Goal: Check status: Check status

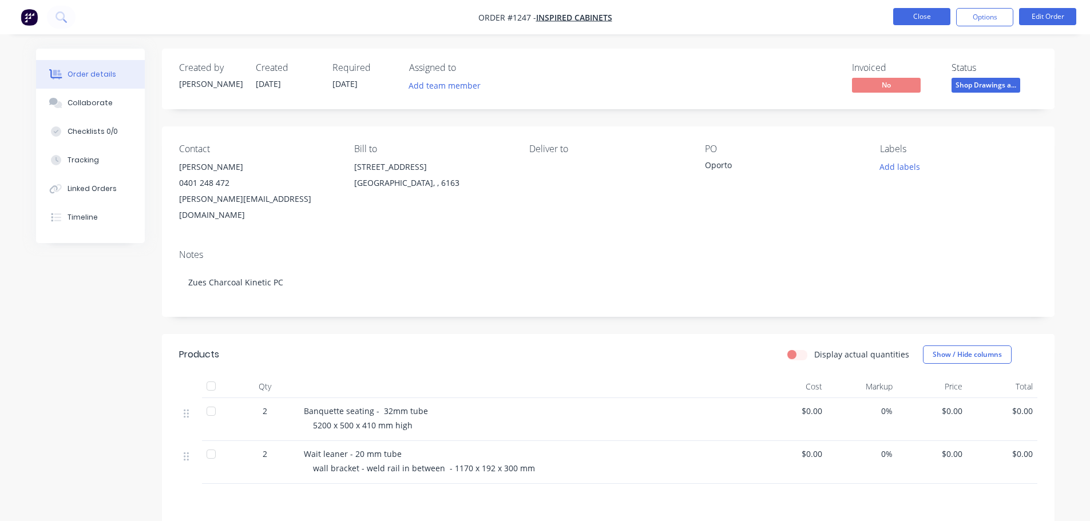
click at [913, 19] on button "Close" at bounding box center [921, 16] width 57 height 17
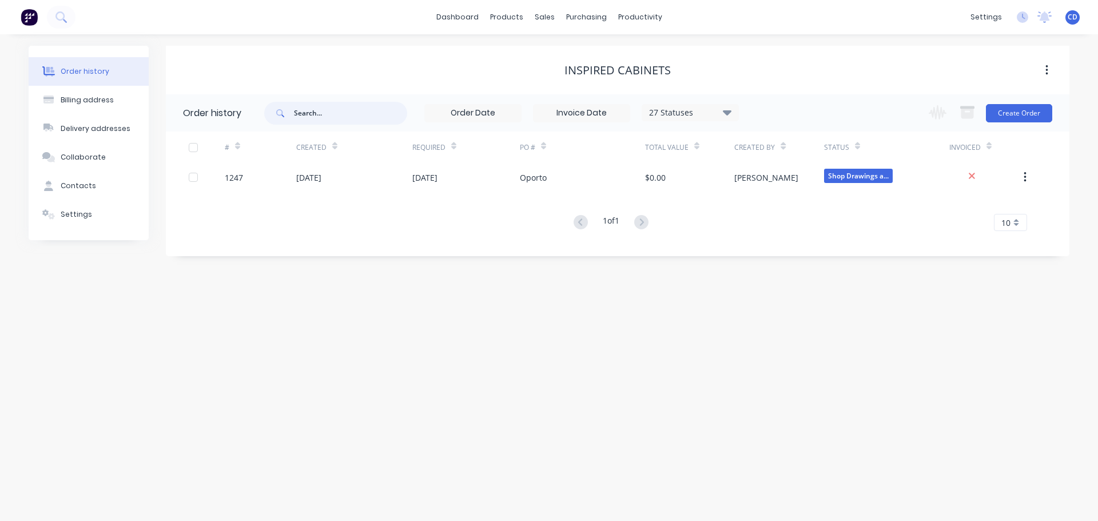
click at [297, 112] on input "text" at bounding box center [350, 113] width 113 height 23
click at [540, 21] on div "sales" at bounding box center [544, 17] width 31 height 17
click at [303, 118] on input "text" at bounding box center [350, 113] width 113 height 23
click at [117, 79] on button "Order history" at bounding box center [89, 71] width 120 height 29
click at [541, 16] on div "sales" at bounding box center [544, 17] width 31 height 17
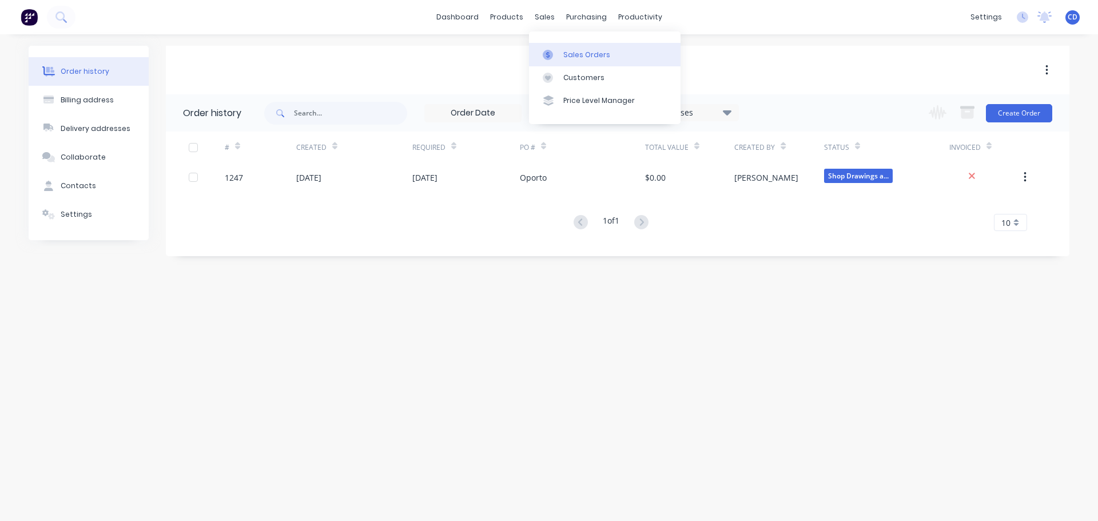
click at [566, 51] on div "Sales Orders" at bounding box center [586, 55] width 47 height 10
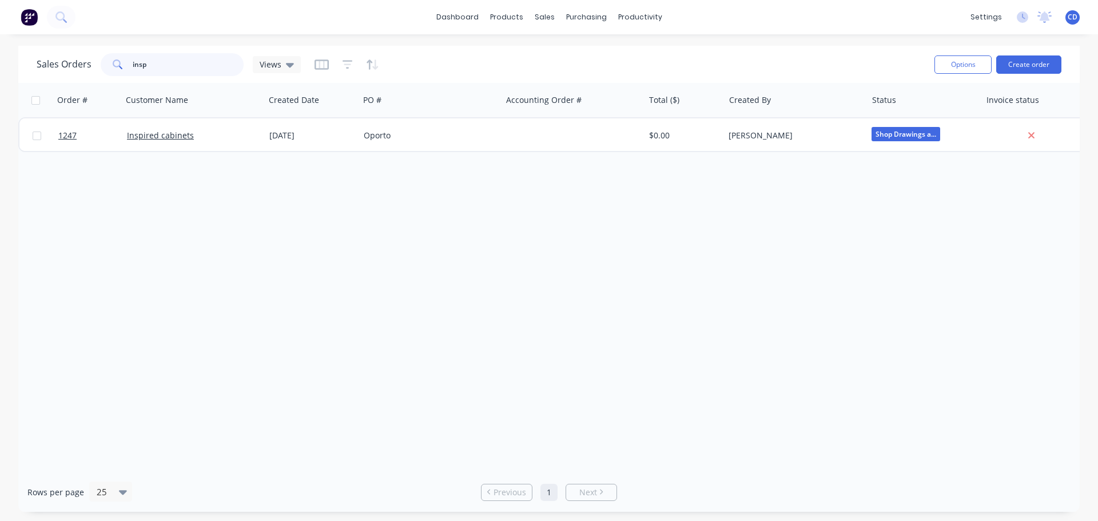
click at [203, 71] on input "insp" at bounding box center [189, 64] width 112 height 23
type input "i"
type input "ate"
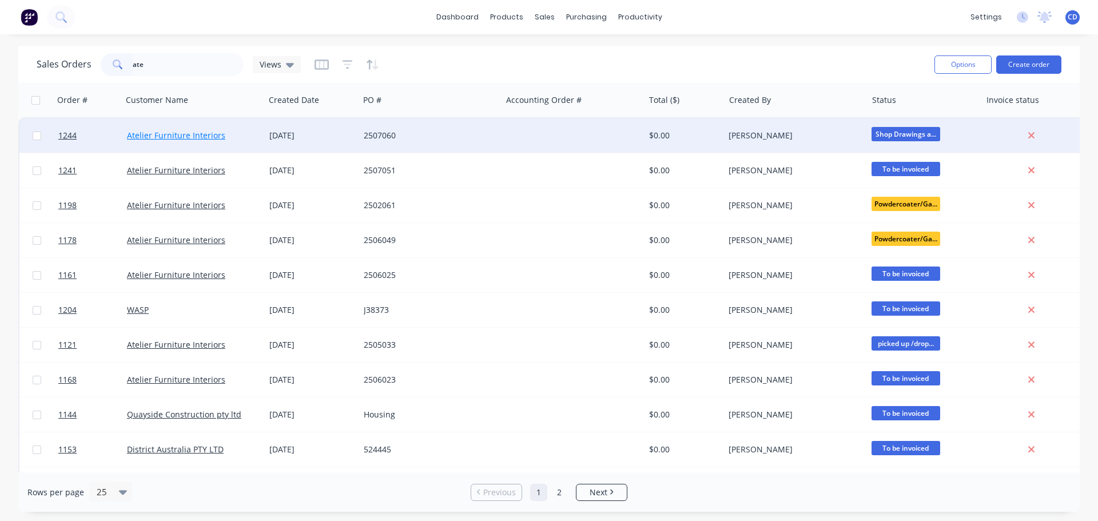
click at [166, 133] on link "Atelier Furniture Interiors" at bounding box center [176, 135] width 98 height 11
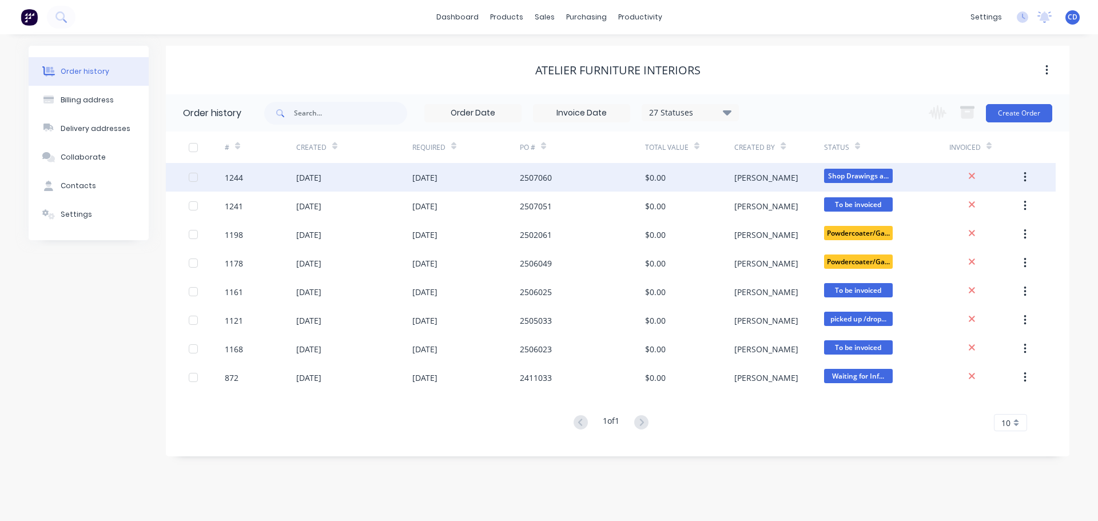
click at [475, 177] on div "[DATE]" at bounding box center [466, 177] width 108 height 29
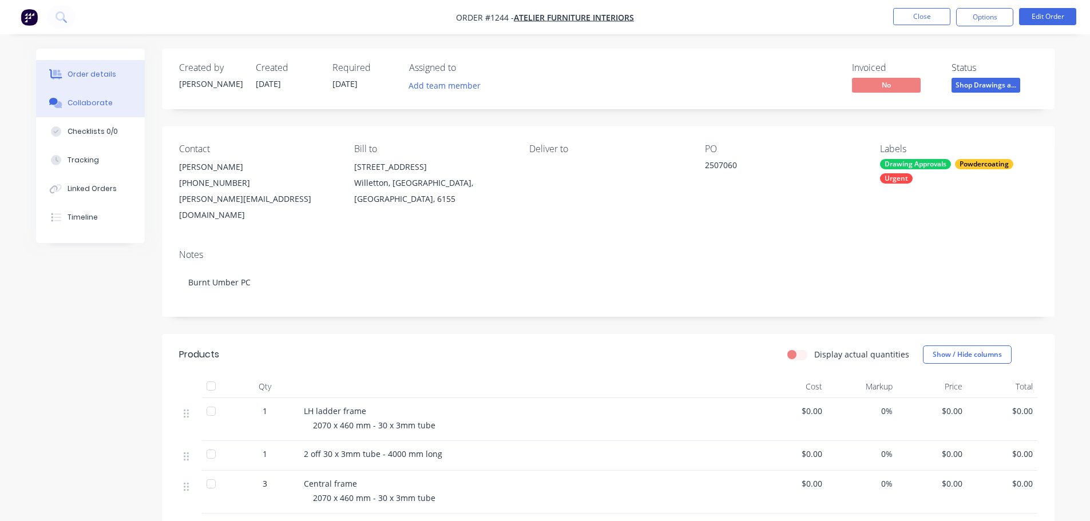
click at [86, 104] on div "Collaborate" at bounding box center [90, 103] width 45 height 10
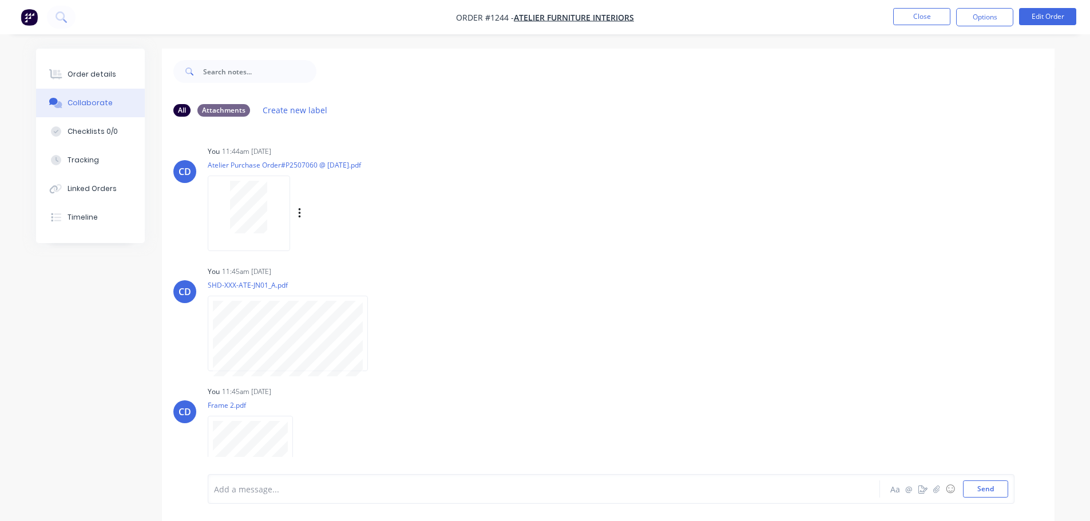
click at [268, 205] on div at bounding box center [249, 207] width 72 height 53
click at [932, 21] on button "Close" at bounding box center [921, 16] width 57 height 17
